Goal: Information Seeking & Learning: Check status

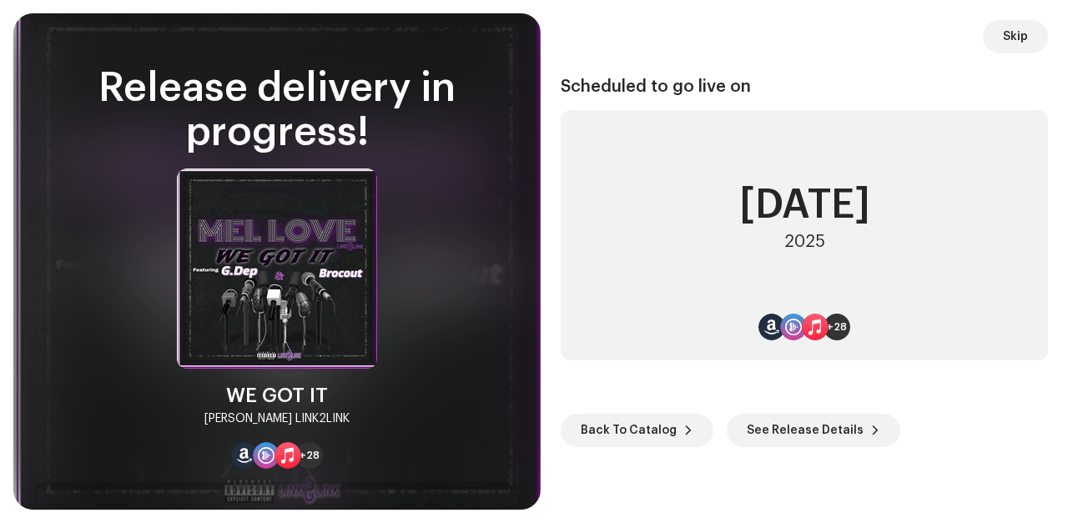
scroll to position [3094, 0]
click at [845, 434] on span "See Release Details" at bounding box center [805, 430] width 117 height 33
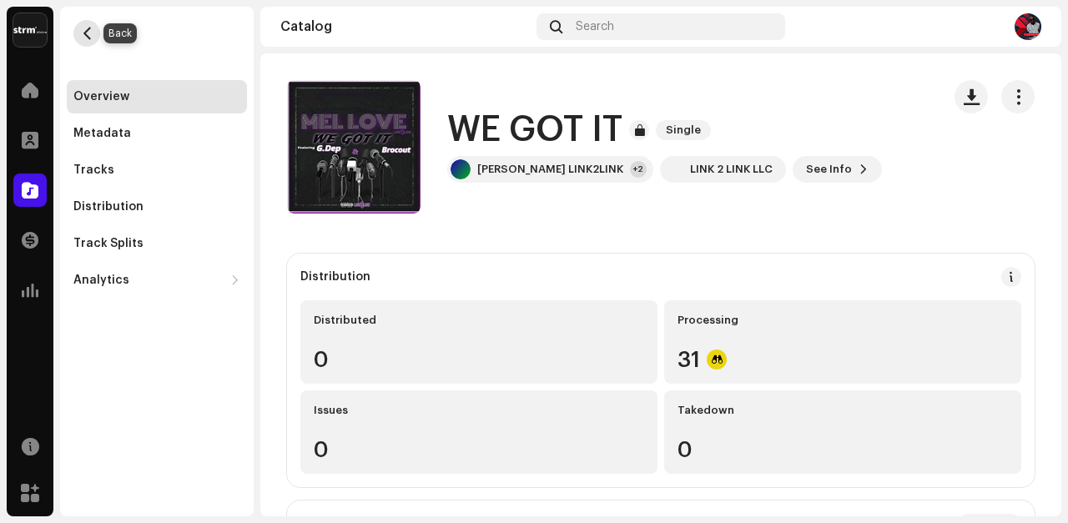
click at [85, 33] on span "button" at bounding box center [87, 33] width 13 height 13
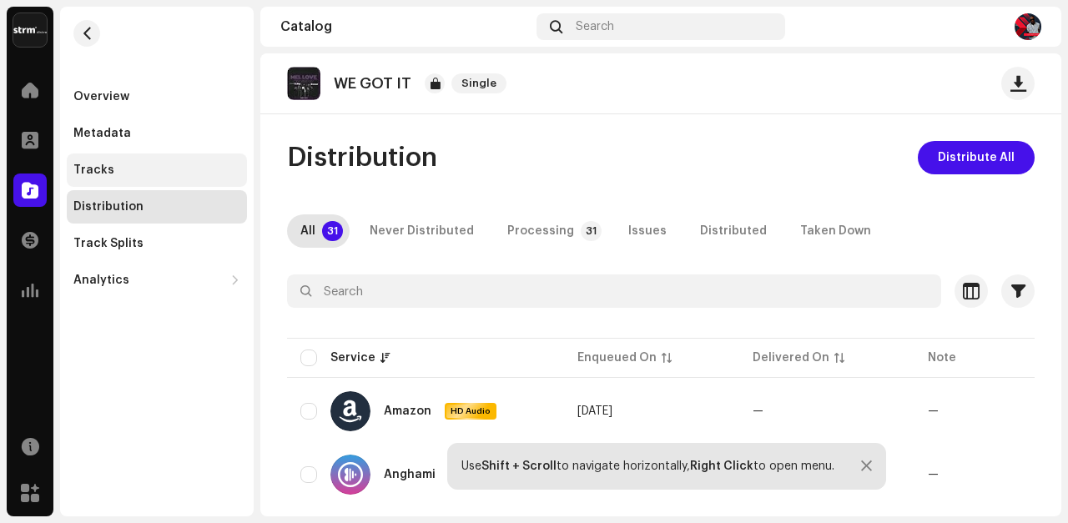
click at [94, 173] on div "Tracks" at bounding box center [93, 170] width 41 height 13
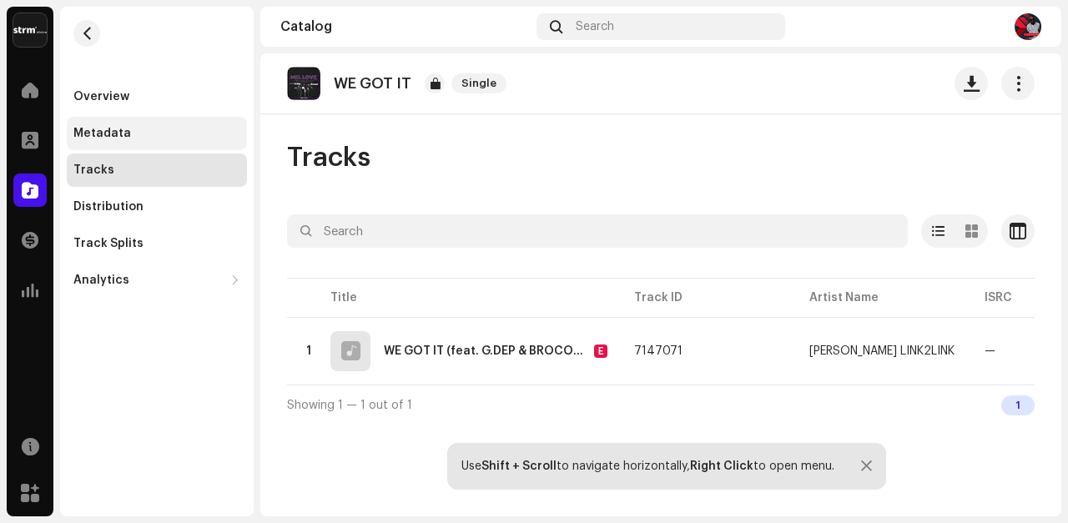
click at [96, 129] on div "Metadata" at bounding box center [102, 133] width 58 height 13
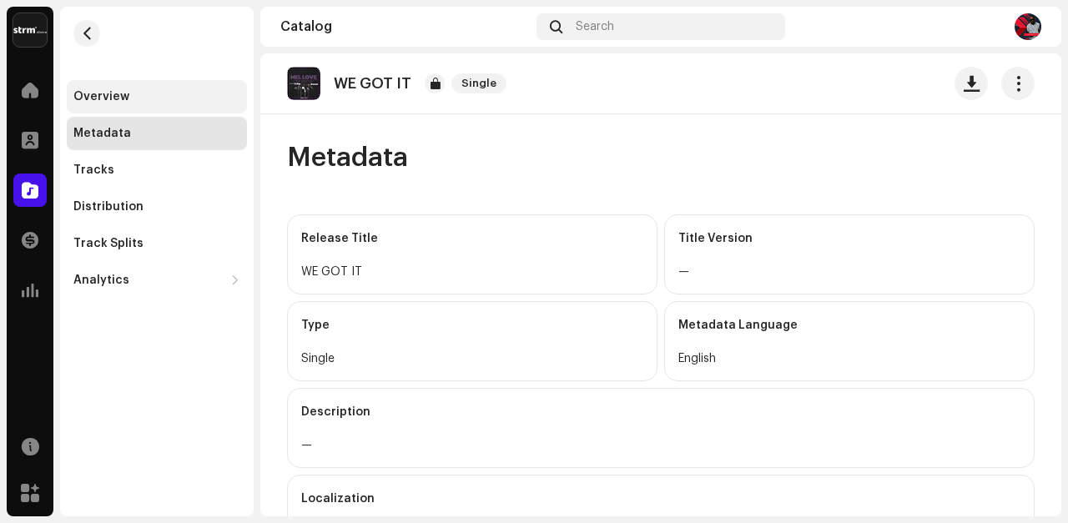
click at [92, 98] on div "Overview" at bounding box center [101, 96] width 56 height 13
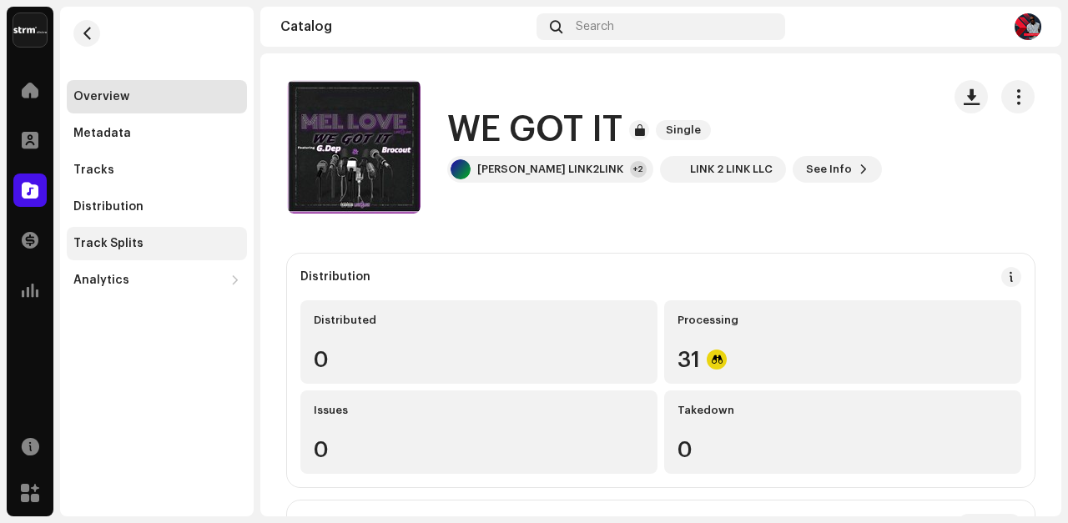
click at [101, 241] on div "Track Splits" at bounding box center [108, 243] width 70 height 13
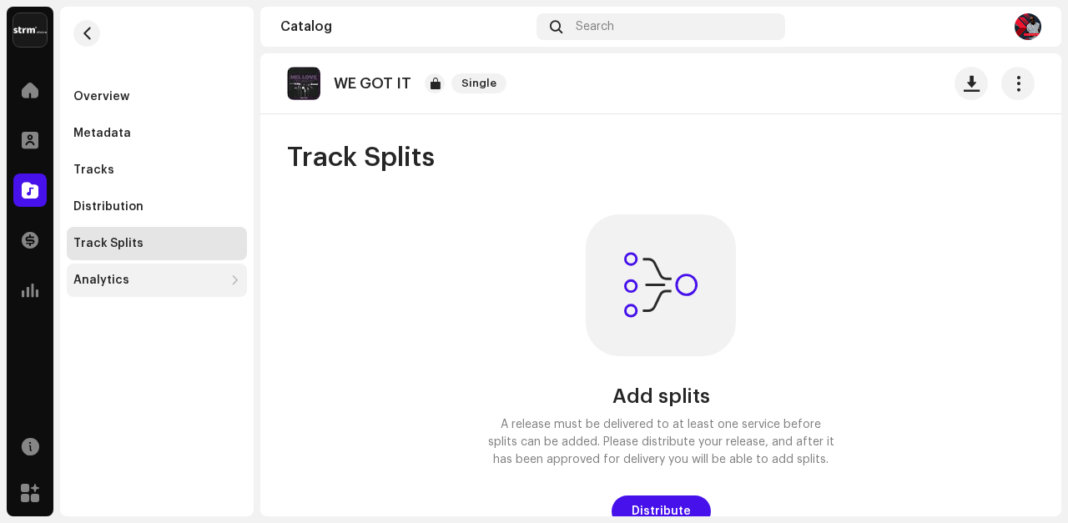
click at [106, 284] on div "Analytics" at bounding box center [101, 280] width 56 height 13
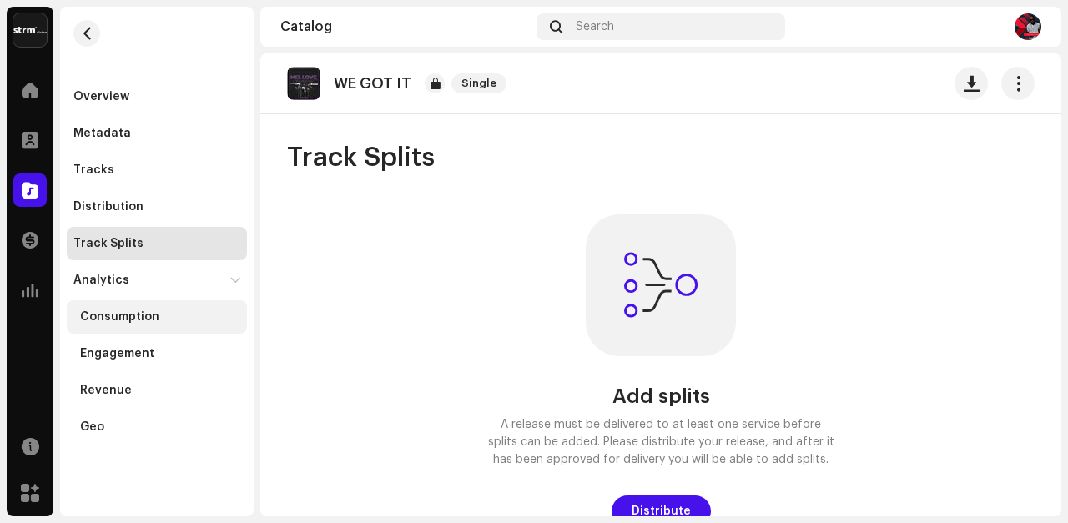
click at [112, 322] on div "Consumption" at bounding box center [119, 316] width 79 height 13
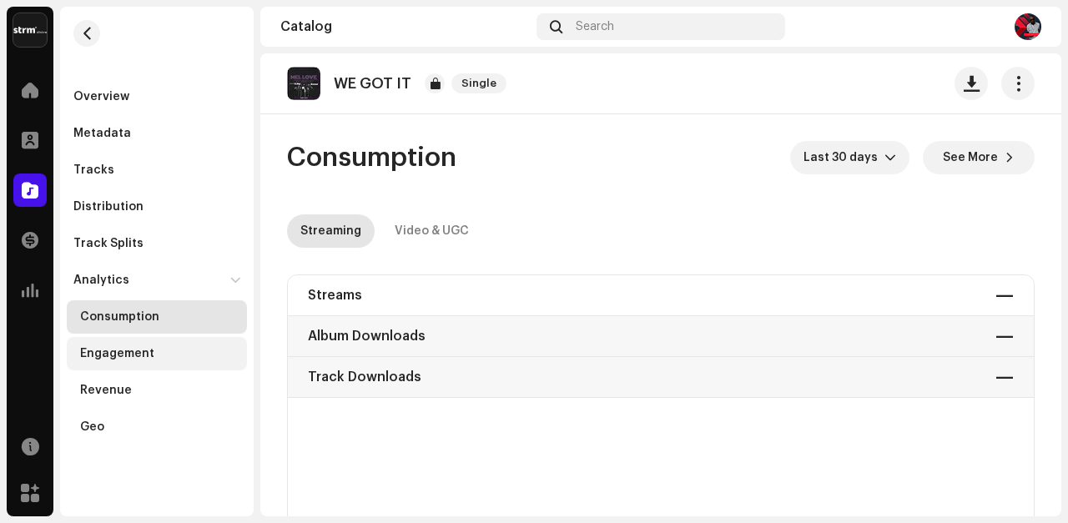
click at [107, 354] on div "Engagement" at bounding box center [117, 353] width 74 height 13
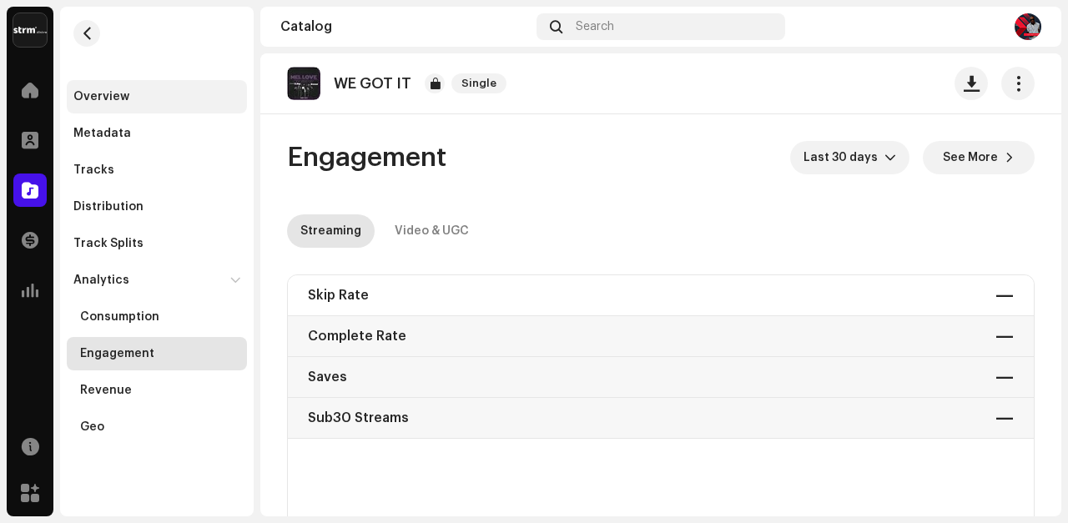
click at [92, 96] on div "Overview" at bounding box center [101, 96] width 56 height 13
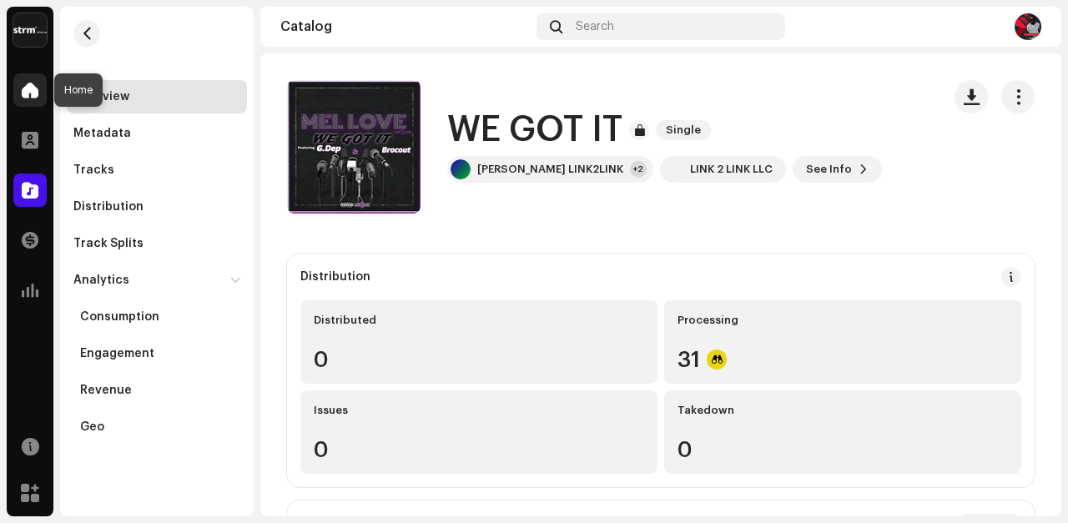
click at [29, 88] on span at bounding box center [30, 89] width 17 height 13
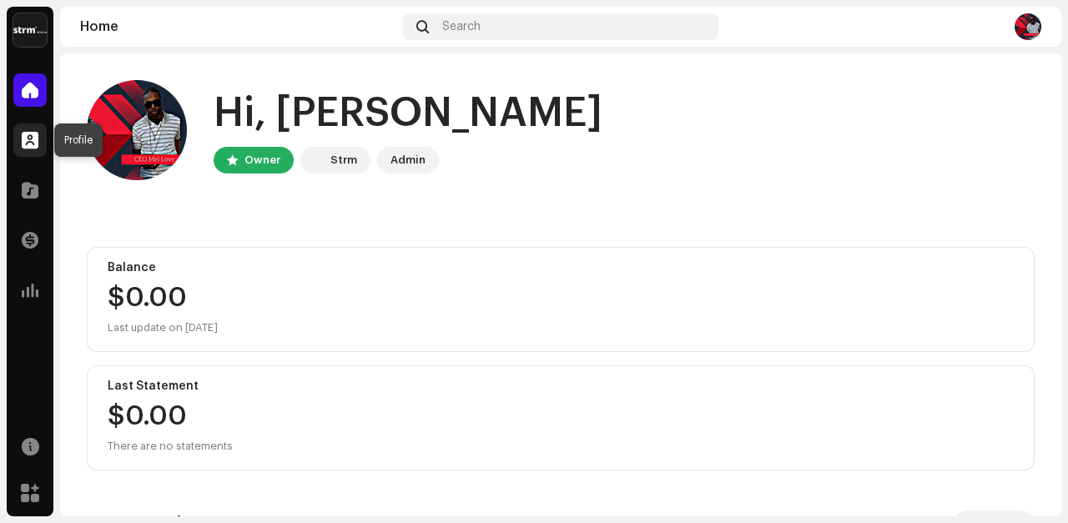
click at [28, 139] on span at bounding box center [30, 140] width 17 height 13
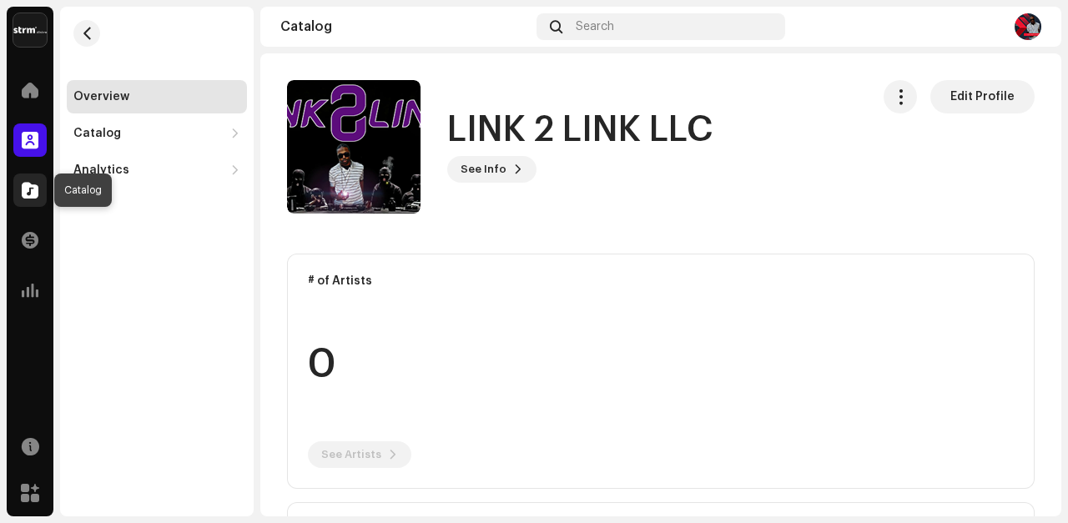
click at [33, 189] on span at bounding box center [30, 190] width 17 height 13
